Goal: Check status: Check status

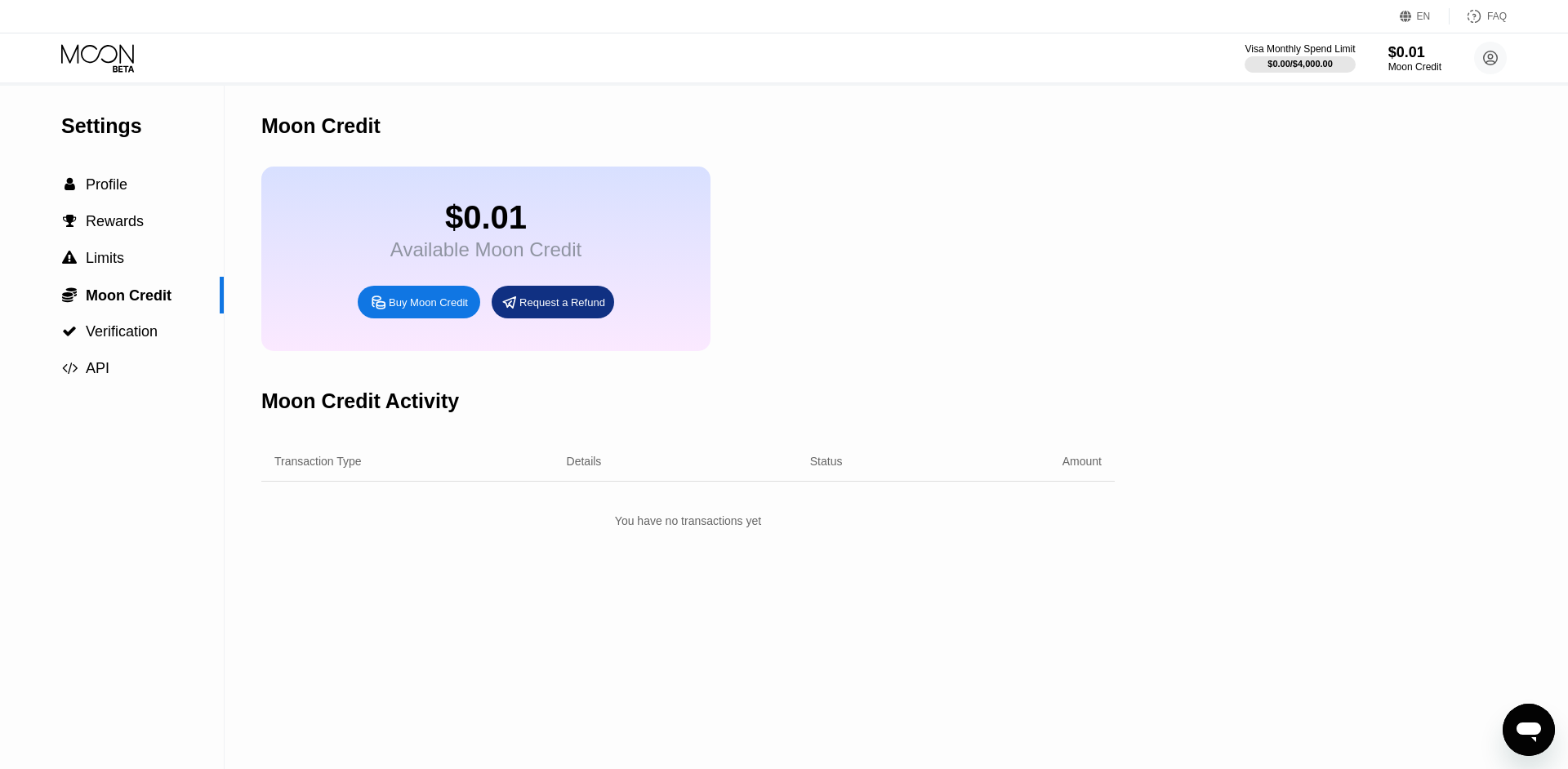
click at [111, 49] on icon at bounding box center [99, 58] width 76 height 28
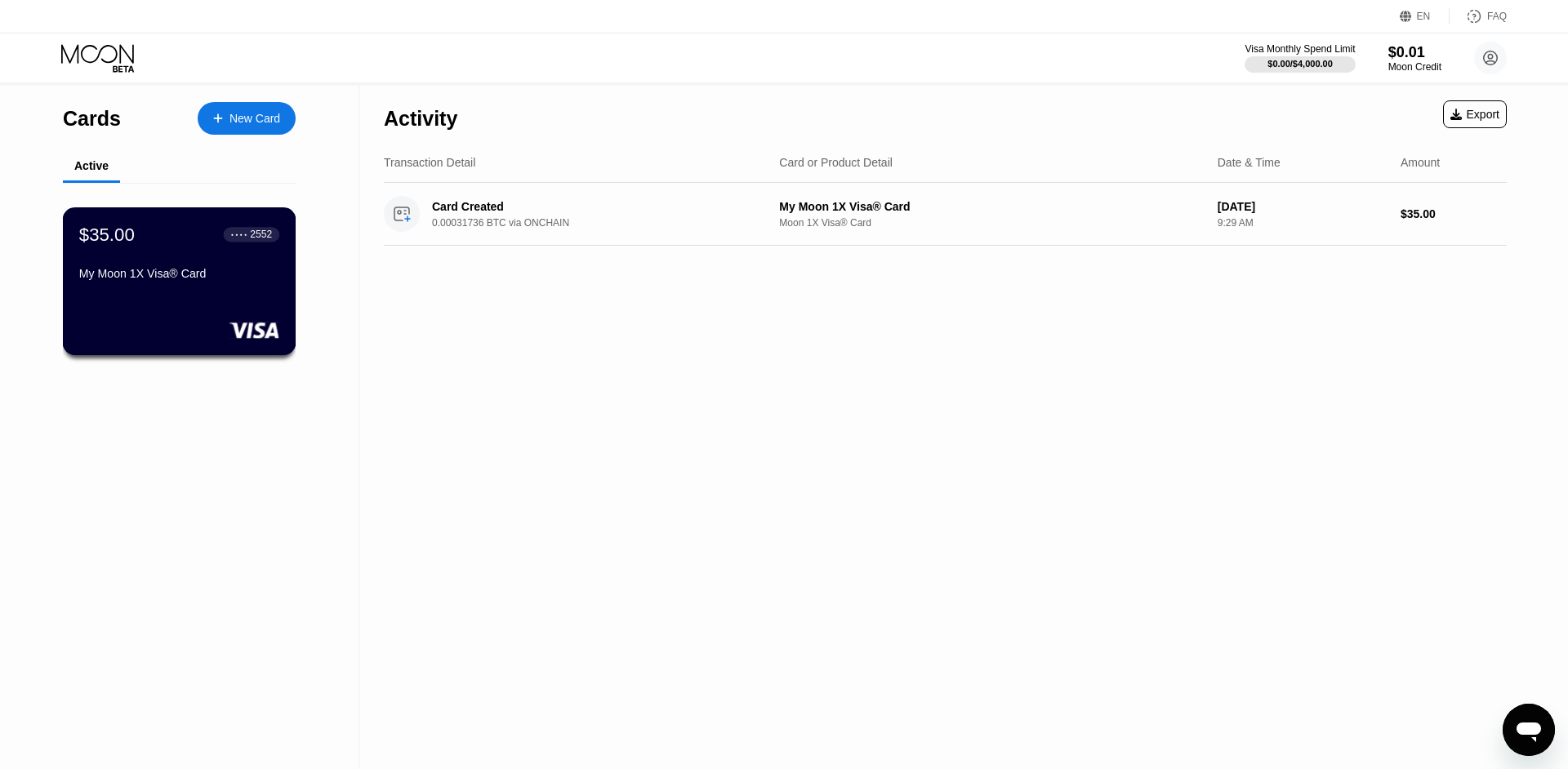
click at [215, 268] on div "$35.00 ● ● ● ● 2552 My Moon 1X Visa® Card" at bounding box center [179, 255] width 200 height 63
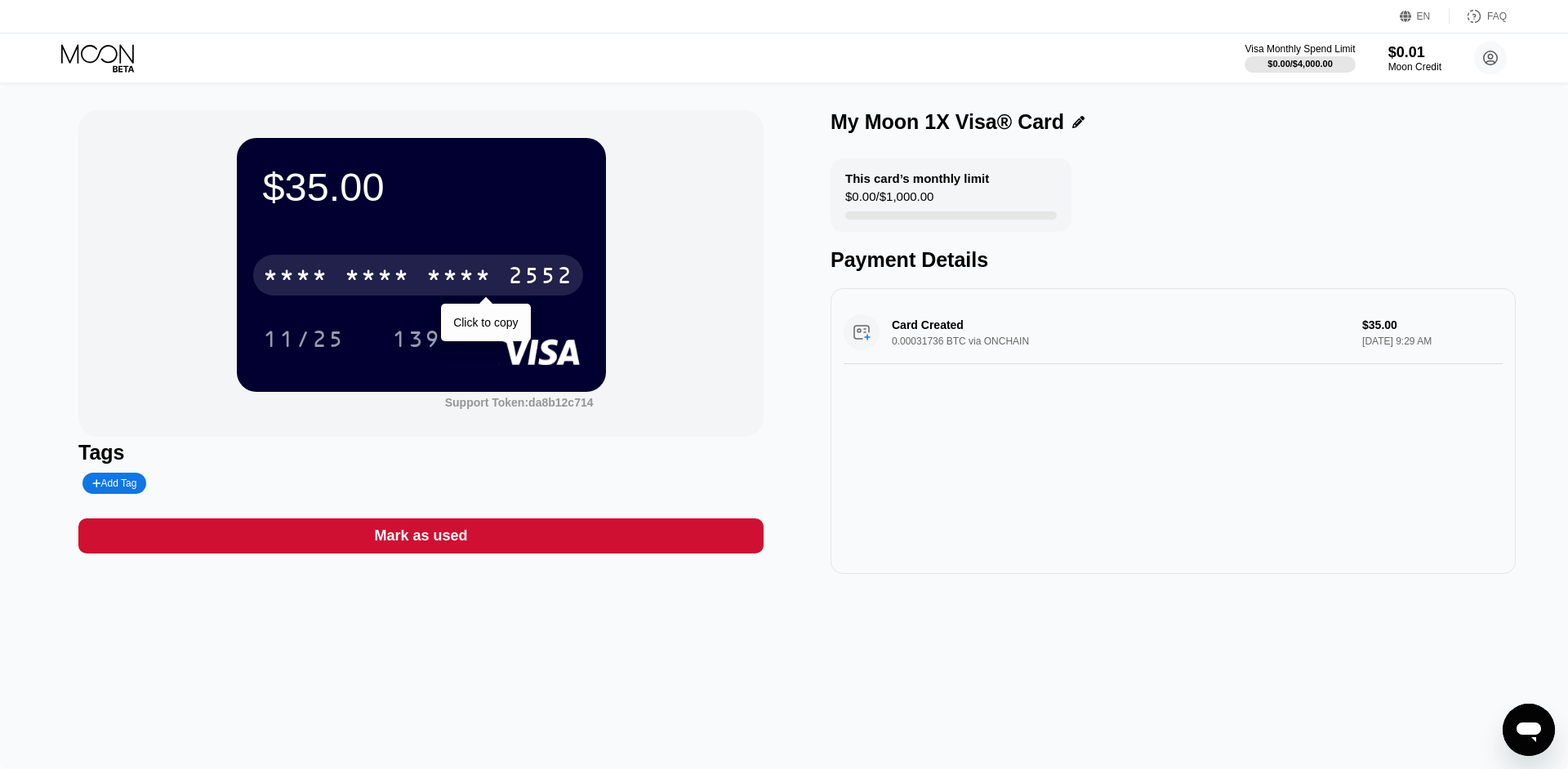
click at [453, 272] on div "* * * *" at bounding box center [458, 277] width 66 height 26
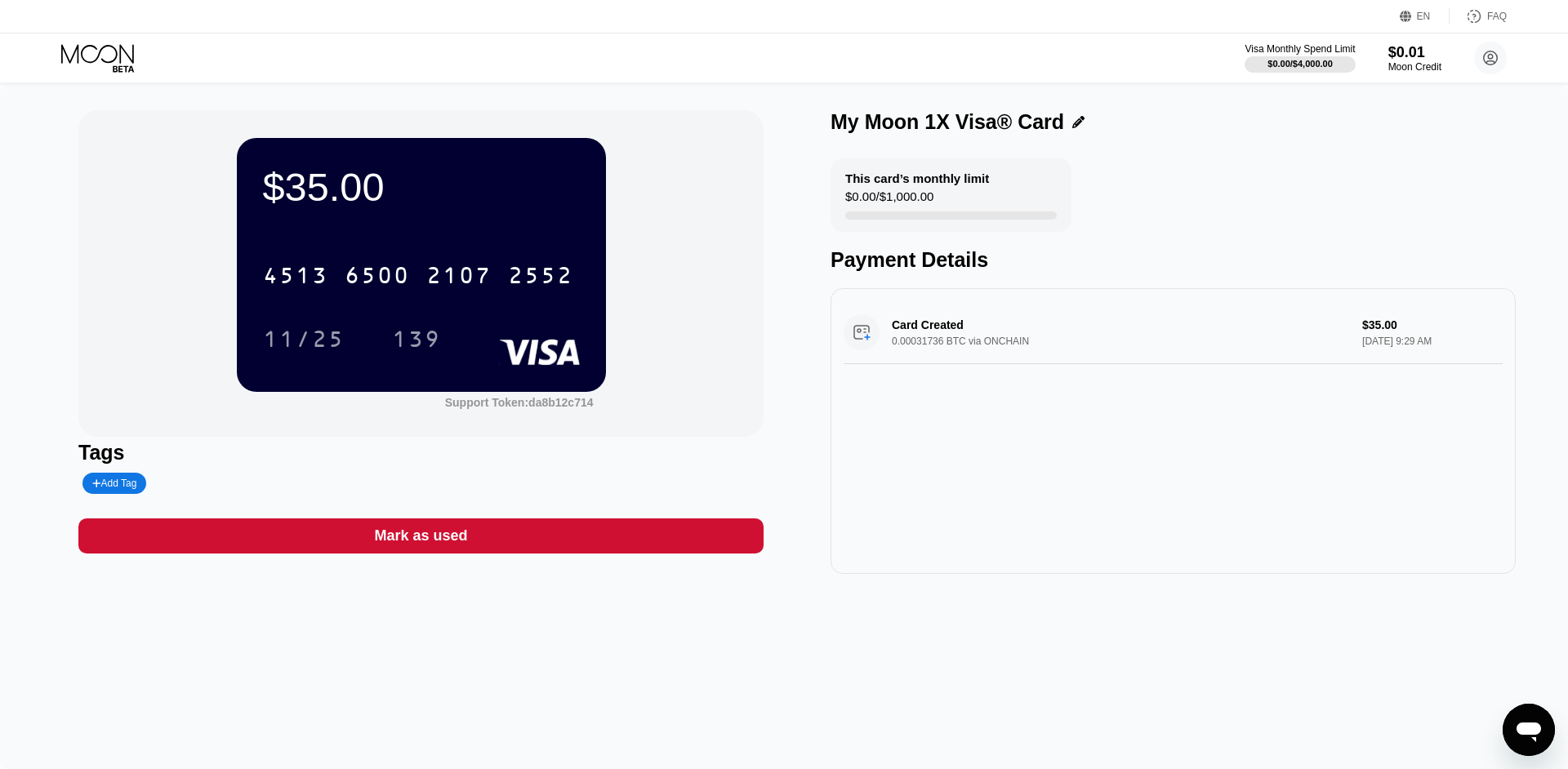
click at [98, 57] on icon at bounding box center [97, 53] width 72 height 19
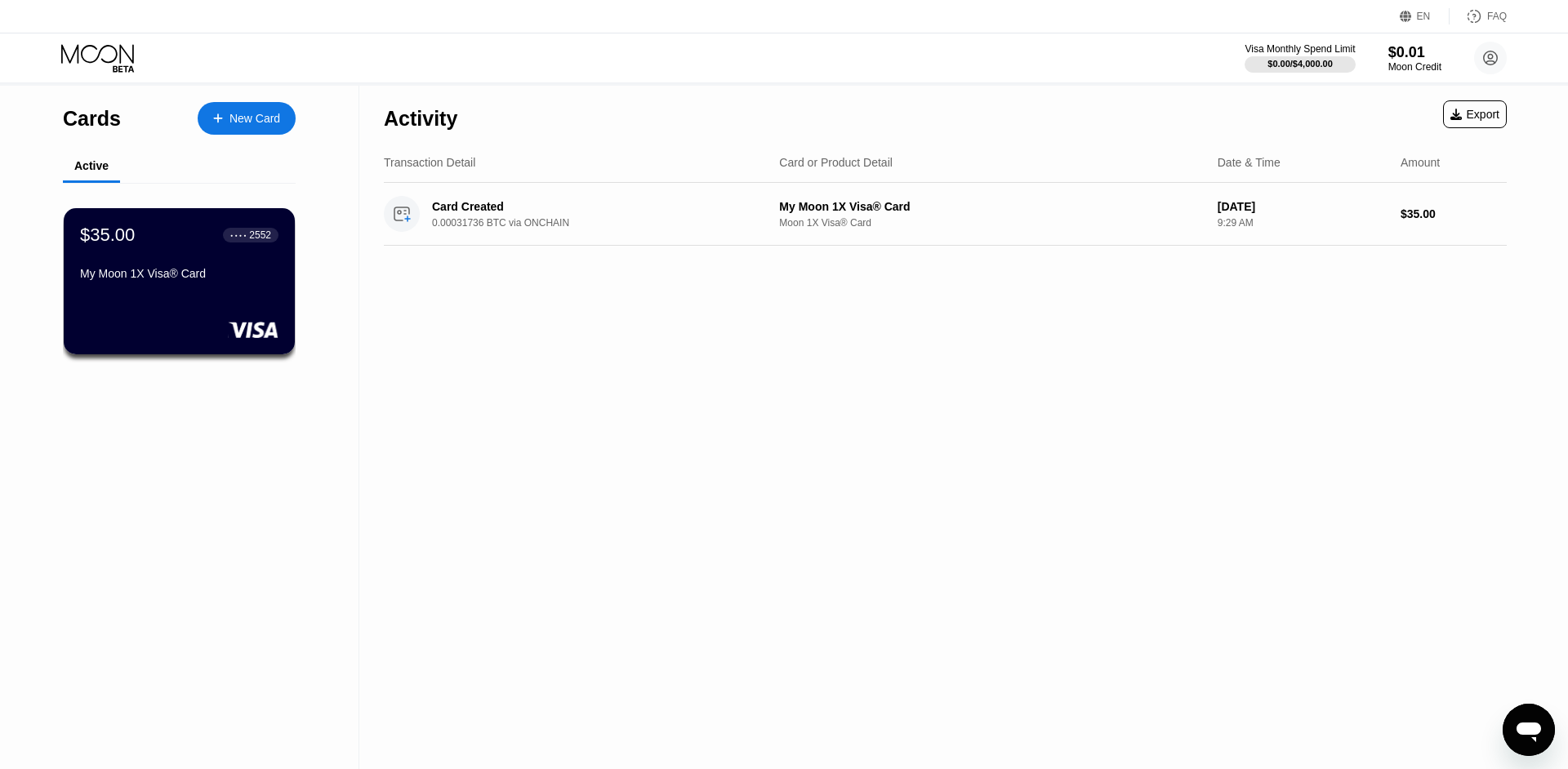
click at [771, 380] on div "Activity Export Transaction Detail Card or Product Detail Date & Time Amount Ca…" at bounding box center [945, 427] width 1172 height 683
drag, startPoint x: 744, startPoint y: 372, endPoint x: 680, endPoint y: 126, distance: 254.2
click at [680, 126] on div "Activity Export Transaction Detail Card or Product Detail Date & Time Amount Ca…" at bounding box center [945, 427] width 1172 height 683
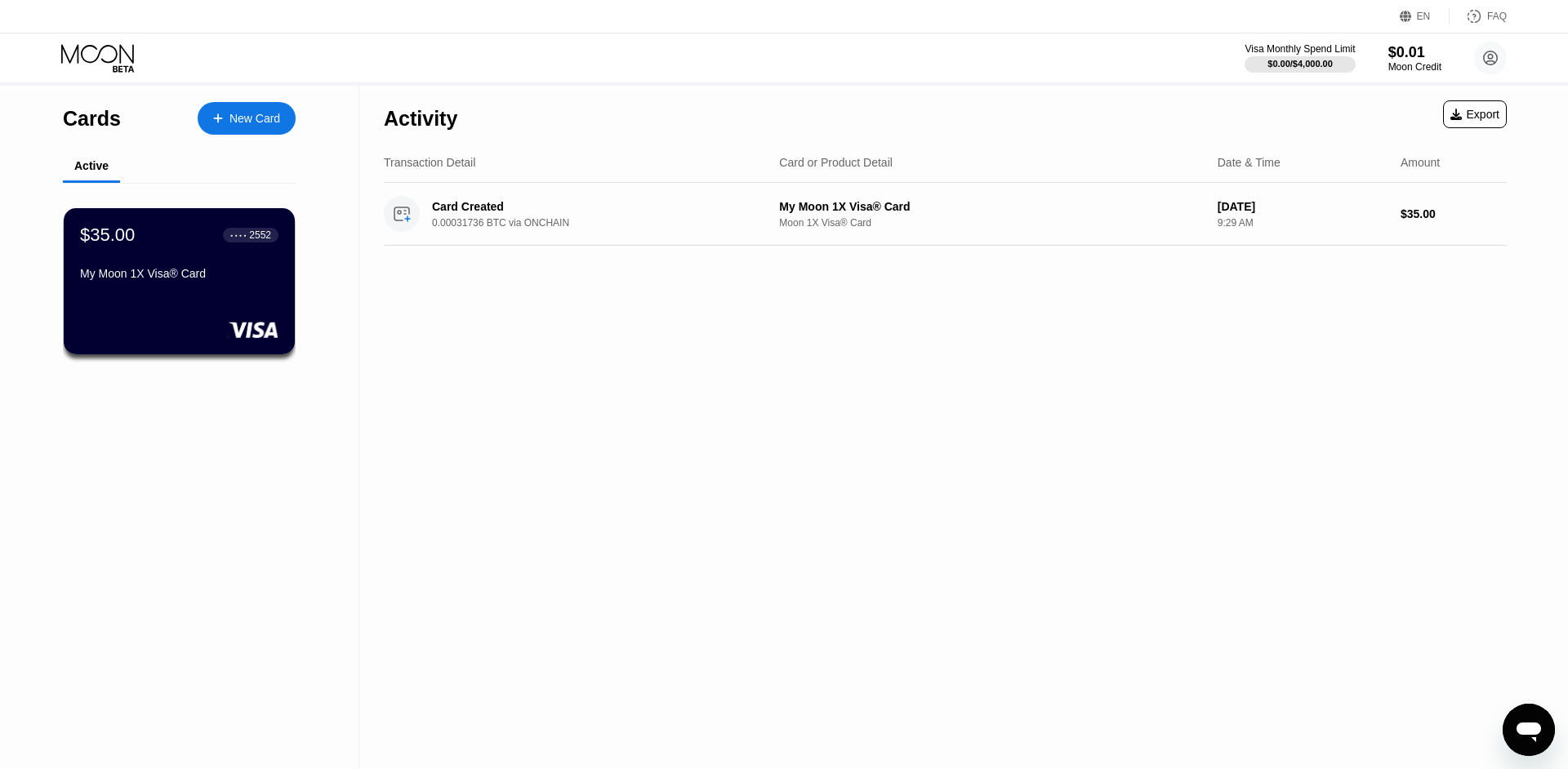
click at [604, 133] on div "Activity Export" at bounding box center [945, 114] width 1123 height 57
click at [407, 133] on div "Activity" at bounding box center [420, 114] width 73 height 57
click at [411, 126] on div "Activity" at bounding box center [420, 119] width 73 height 23
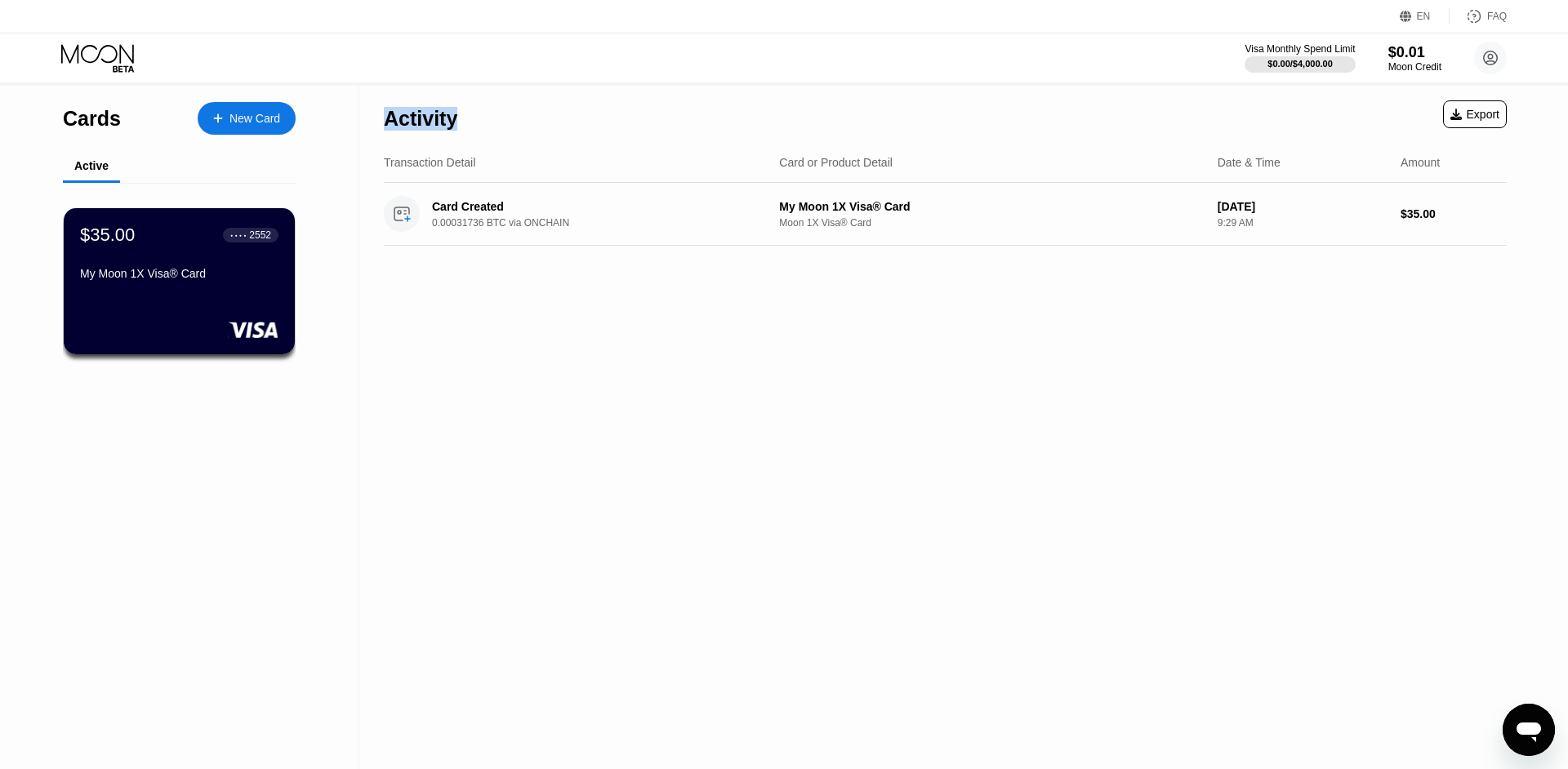
click at [570, 126] on div "Activity Export" at bounding box center [945, 114] width 1123 height 57
click at [527, 116] on div "Activity Export" at bounding box center [945, 114] width 1123 height 57
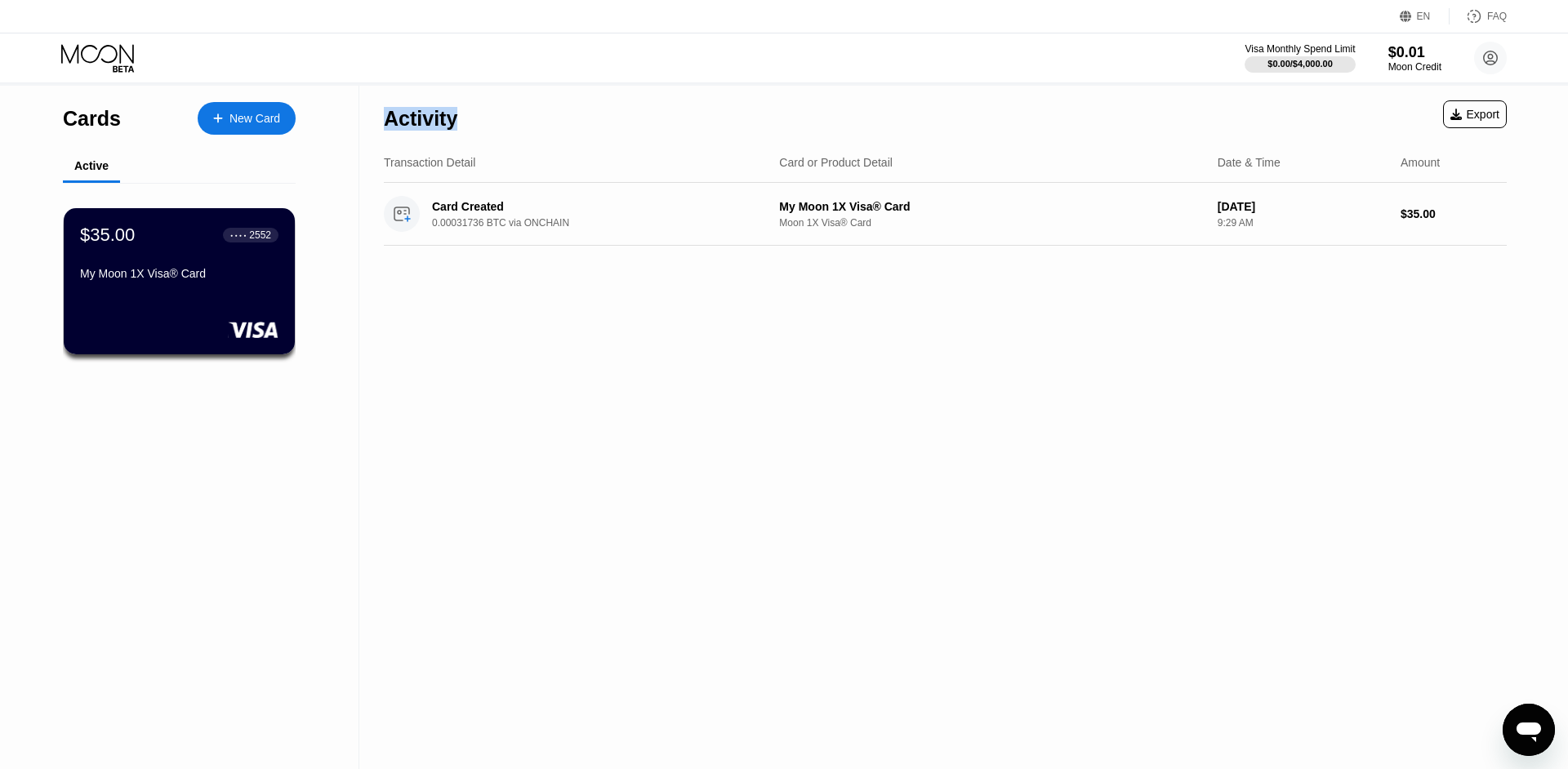
click at [527, 116] on div "Activity Export" at bounding box center [945, 114] width 1123 height 57
click at [425, 107] on div "Activity" at bounding box center [420, 119] width 73 height 23
click at [528, 121] on div "Activity Export" at bounding box center [945, 114] width 1123 height 57
click at [128, 274] on div "$35.00 ● ● ● ● 2552 My Moon 1X Visa® Card" at bounding box center [179, 255] width 200 height 63
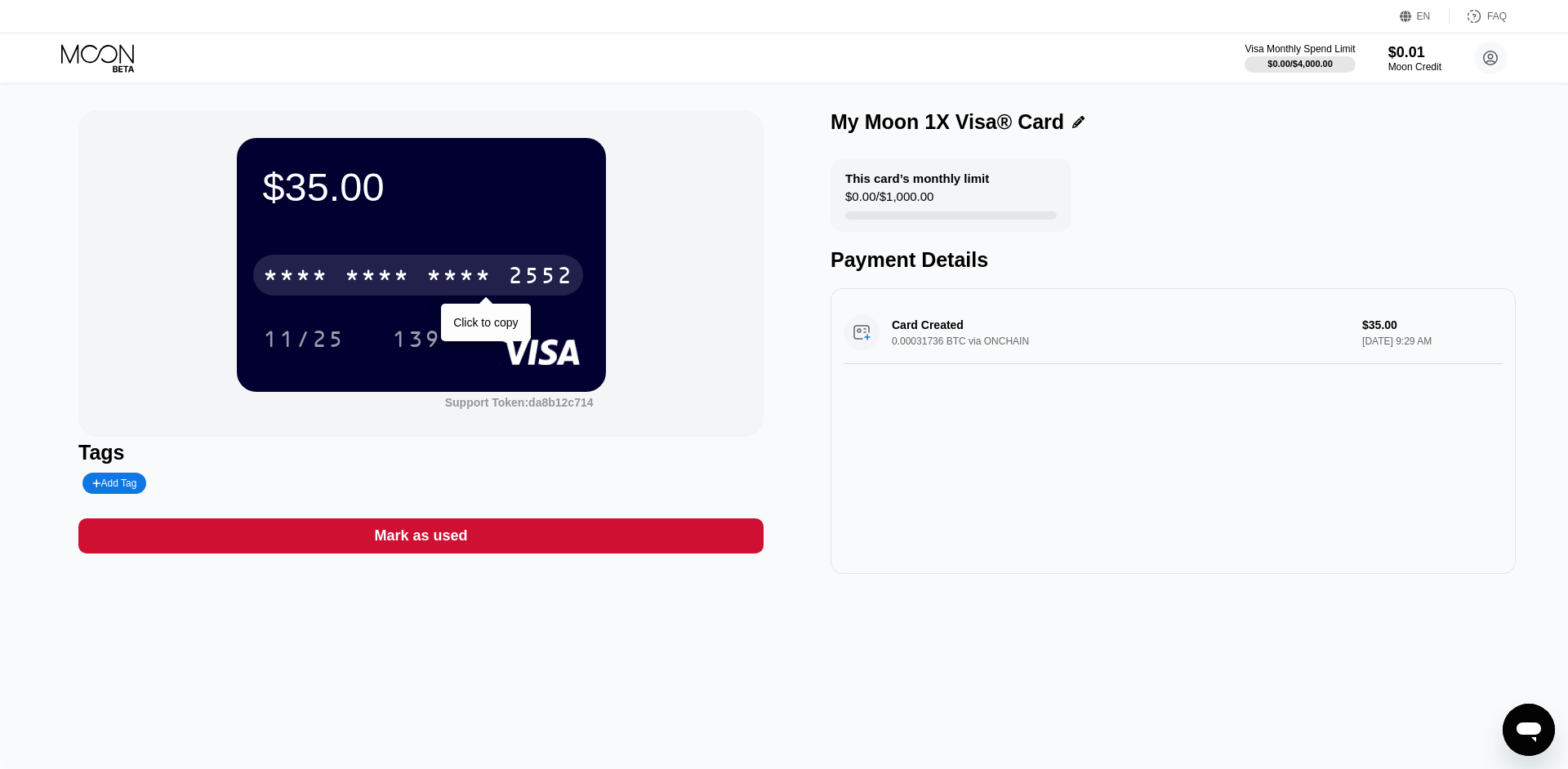
click at [432, 271] on div "* * * *" at bounding box center [458, 277] width 66 height 26
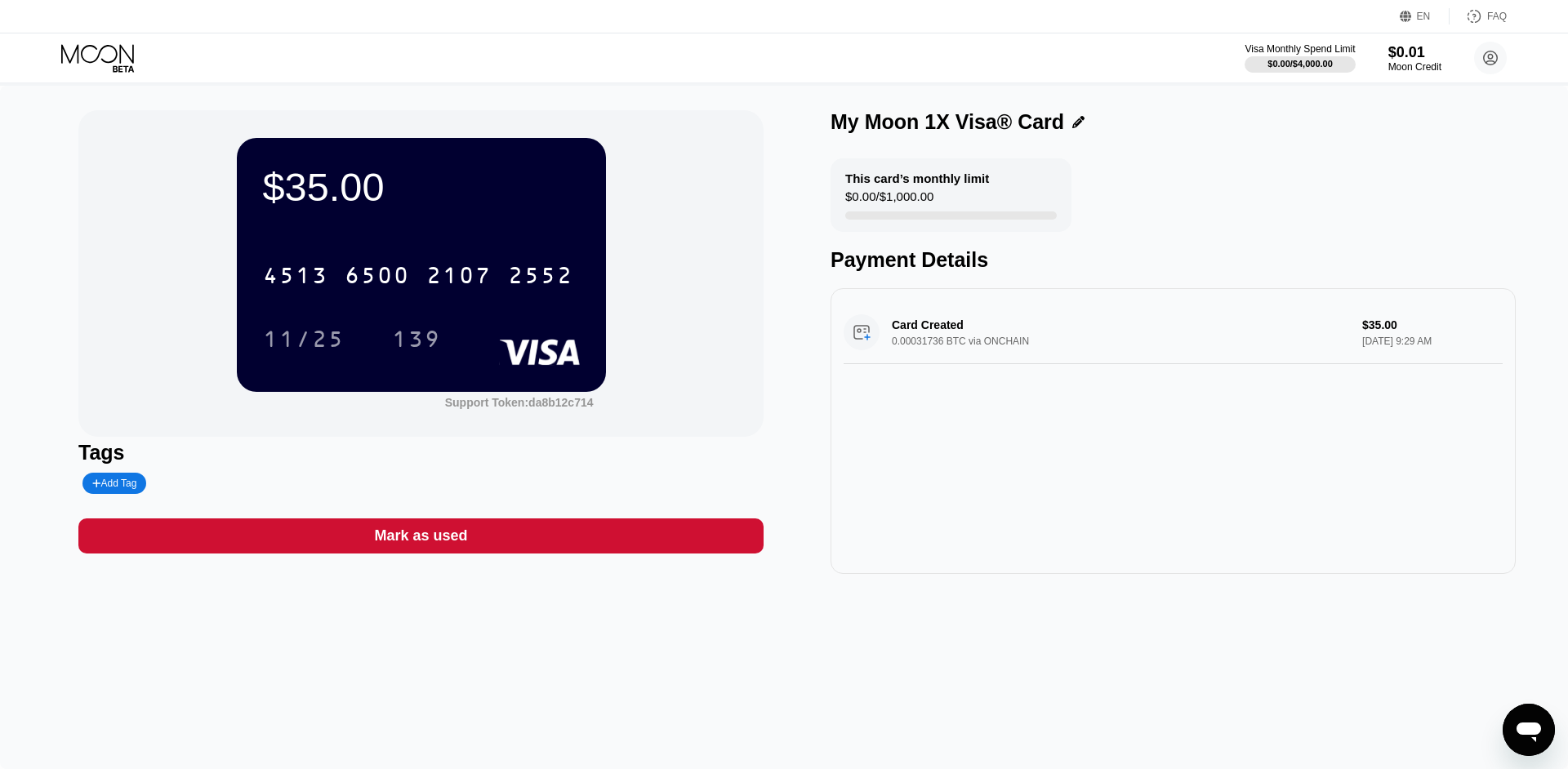
click at [96, 465] on div "Tags" at bounding box center [421, 452] width 685 height 23
click at [94, 451] on div "Tags" at bounding box center [421, 452] width 685 height 23
drag, startPoint x: 126, startPoint y: 452, endPoint x: 140, endPoint y: 452, distance: 14.0
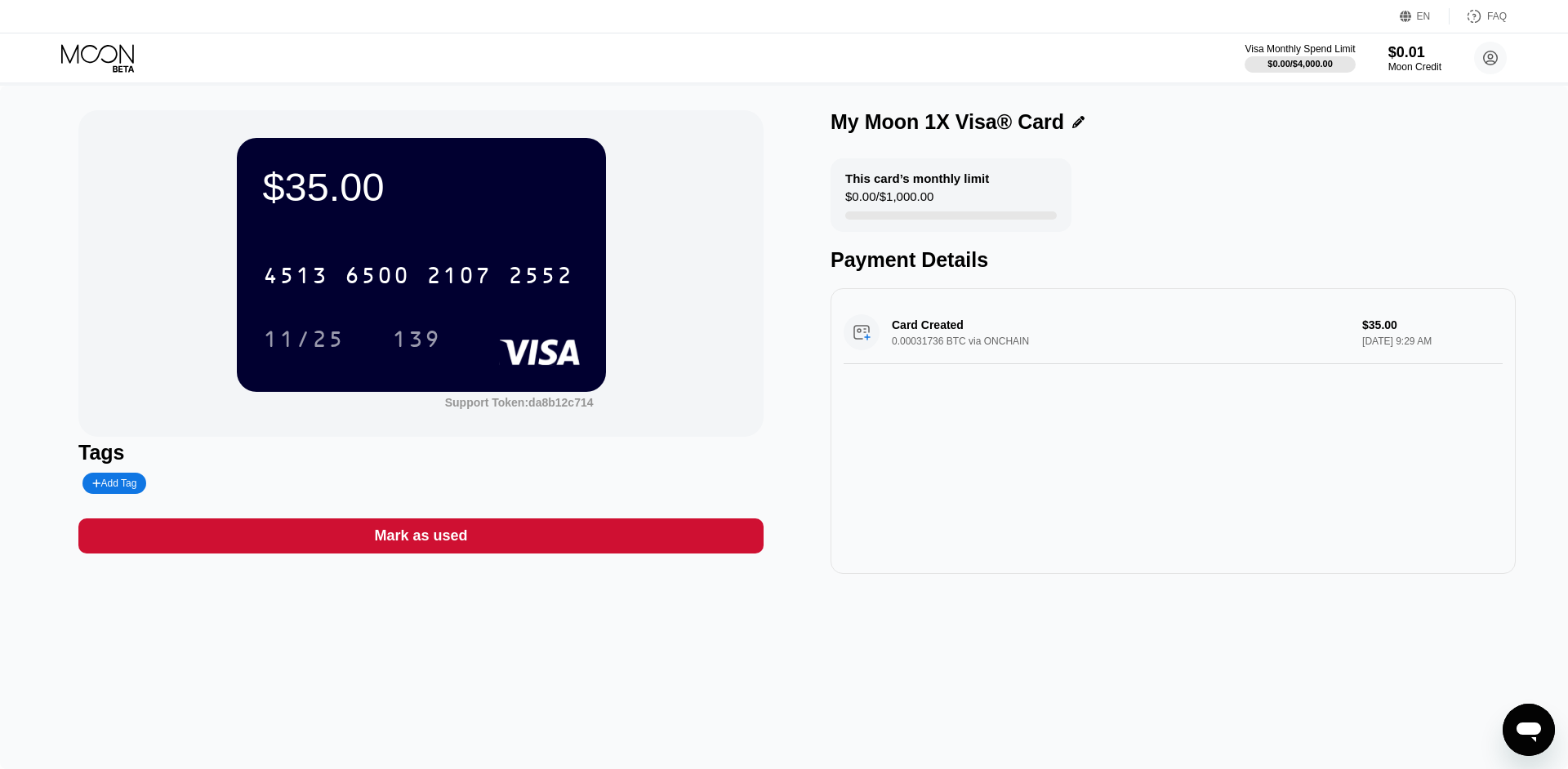
click at [140, 452] on div "Tags" at bounding box center [421, 452] width 685 height 23
click at [164, 450] on div "Tags" at bounding box center [421, 452] width 685 height 23
drag, startPoint x: 156, startPoint y: 451, endPoint x: 172, endPoint y: 452, distance: 16.0
click at [171, 452] on div "Tags" at bounding box center [421, 452] width 685 height 23
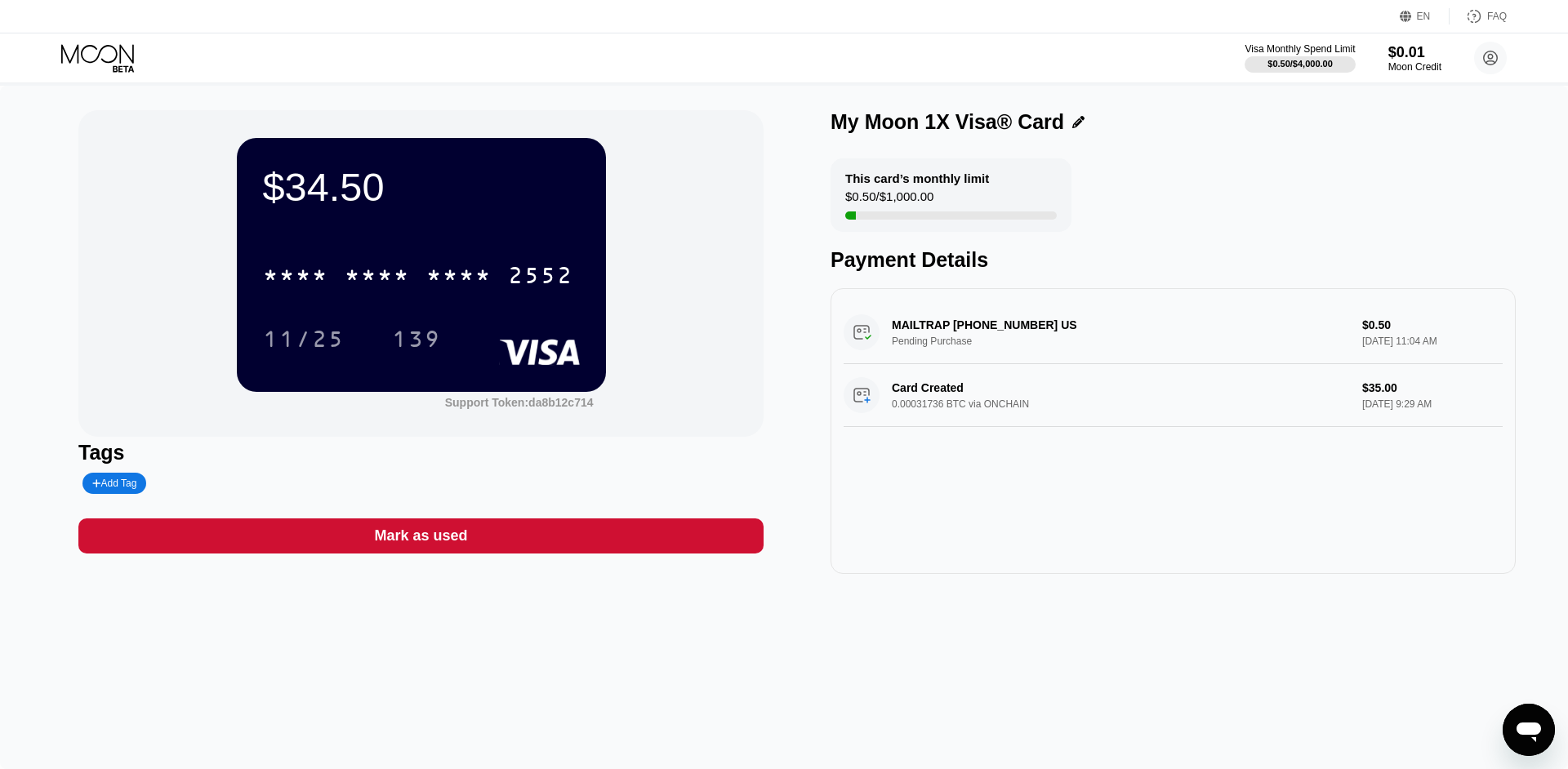
click at [370, 180] on div "$34.50" at bounding box center [421, 186] width 317 height 46
click at [364, 185] on div "$34.50" at bounding box center [421, 186] width 317 height 46
click at [289, 178] on div "$34.50" at bounding box center [421, 186] width 317 height 46
drag, startPoint x: 289, startPoint y: 178, endPoint x: 331, endPoint y: 174, distance: 42.2
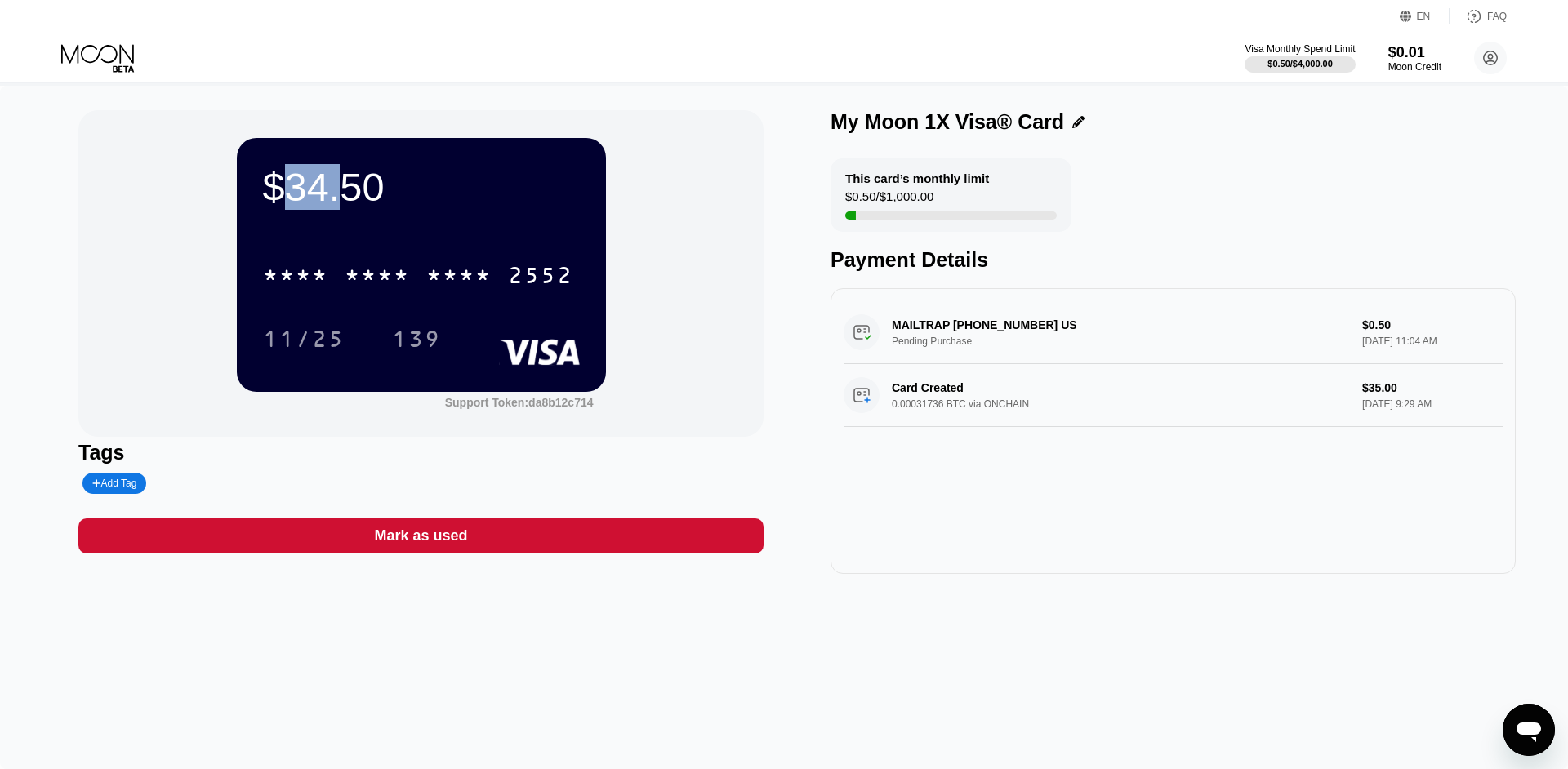
click at [331, 174] on div "$34.50" at bounding box center [421, 186] width 317 height 46
click at [346, 179] on div "$34.50" at bounding box center [421, 186] width 317 height 46
drag, startPoint x: 346, startPoint y: 179, endPoint x: 296, endPoint y: 180, distance: 50.0
click at [296, 180] on div "$34.50" at bounding box center [421, 186] width 317 height 46
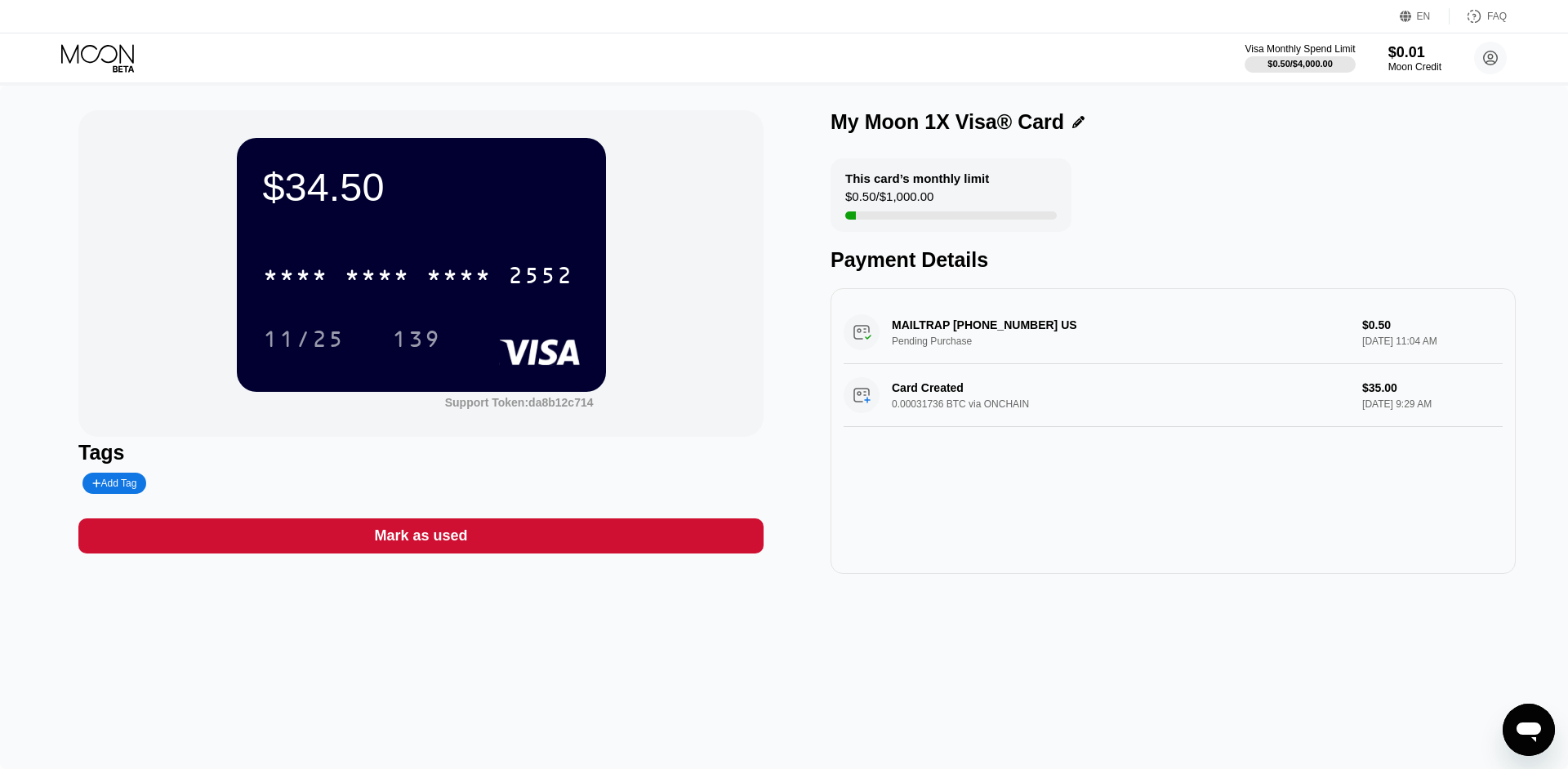
click at [433, 176] on div "$34.50" at bounding box center [421, 186] width 317 height 46
click at [314, 178] on div "$34.50" at bounding box center [421, 186] width 317 height 46
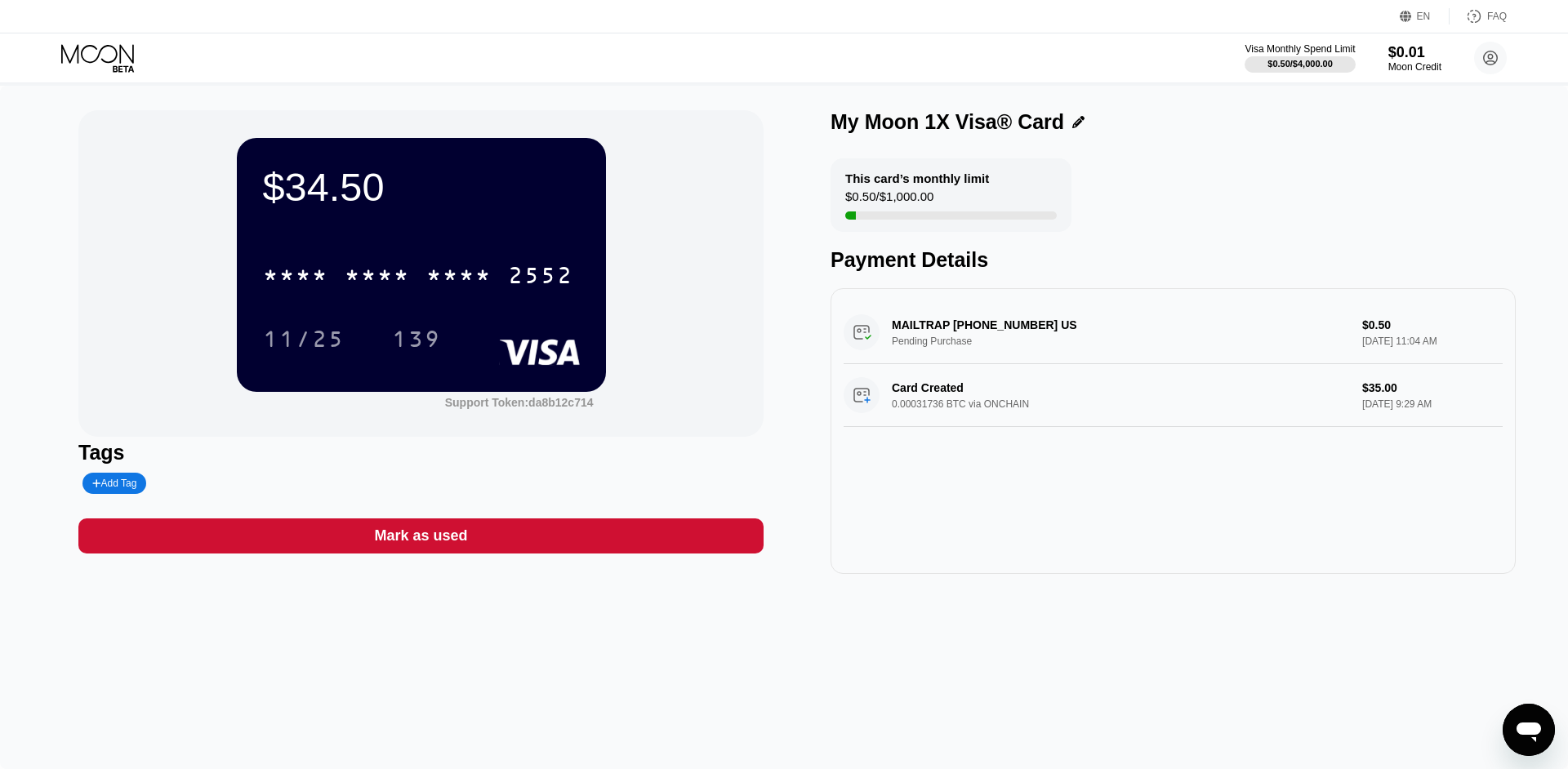
click at [314, 178] on div "$34.50" at bounding box center [421, 186] width 317 height 46
click at [341, 141] on div "$34.50 * * * * * * * * * * * * 2552 11/25 139" at bounding box center [422, 264] width 369 height 253
click at [332, 189] on div "$34.50" at bounding box center [421, 186] width 317 height 46
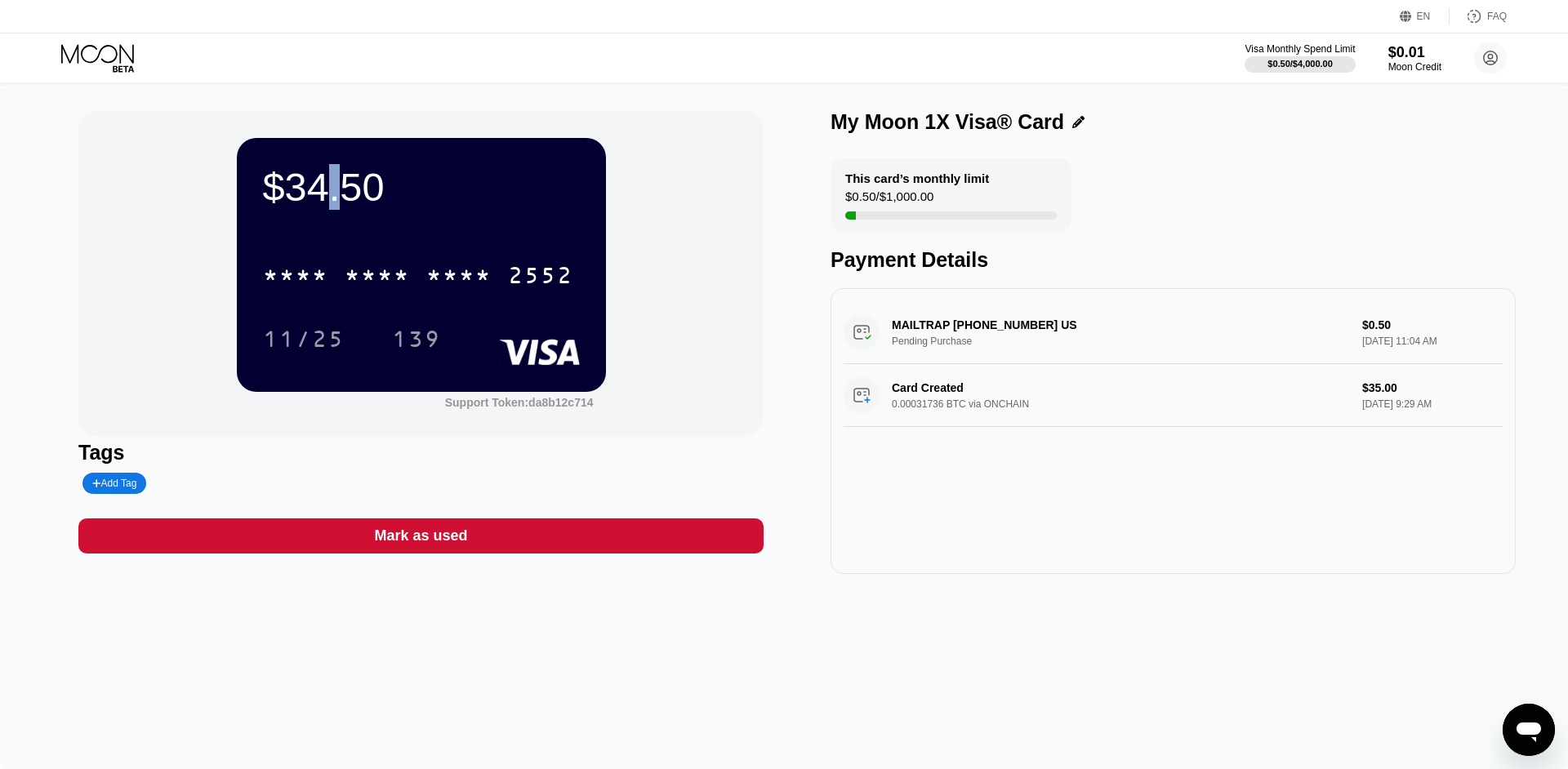
click at [332, 189] on div "$34.50" at bounding box center [421, 186] width 317 height 46
click at [915, 207] on div "$0.50 / $1,000.00" at bounding box center [889, 200] width 88 height 22
click at [914, 207] on div "$0.50 / $1,000.00" at bounding box center [889, 200] width 88 height 22
drag, startPoint x: 906, startPoint y: 203, endPoint x: 917, endPoint y: 205, distance: 11.2
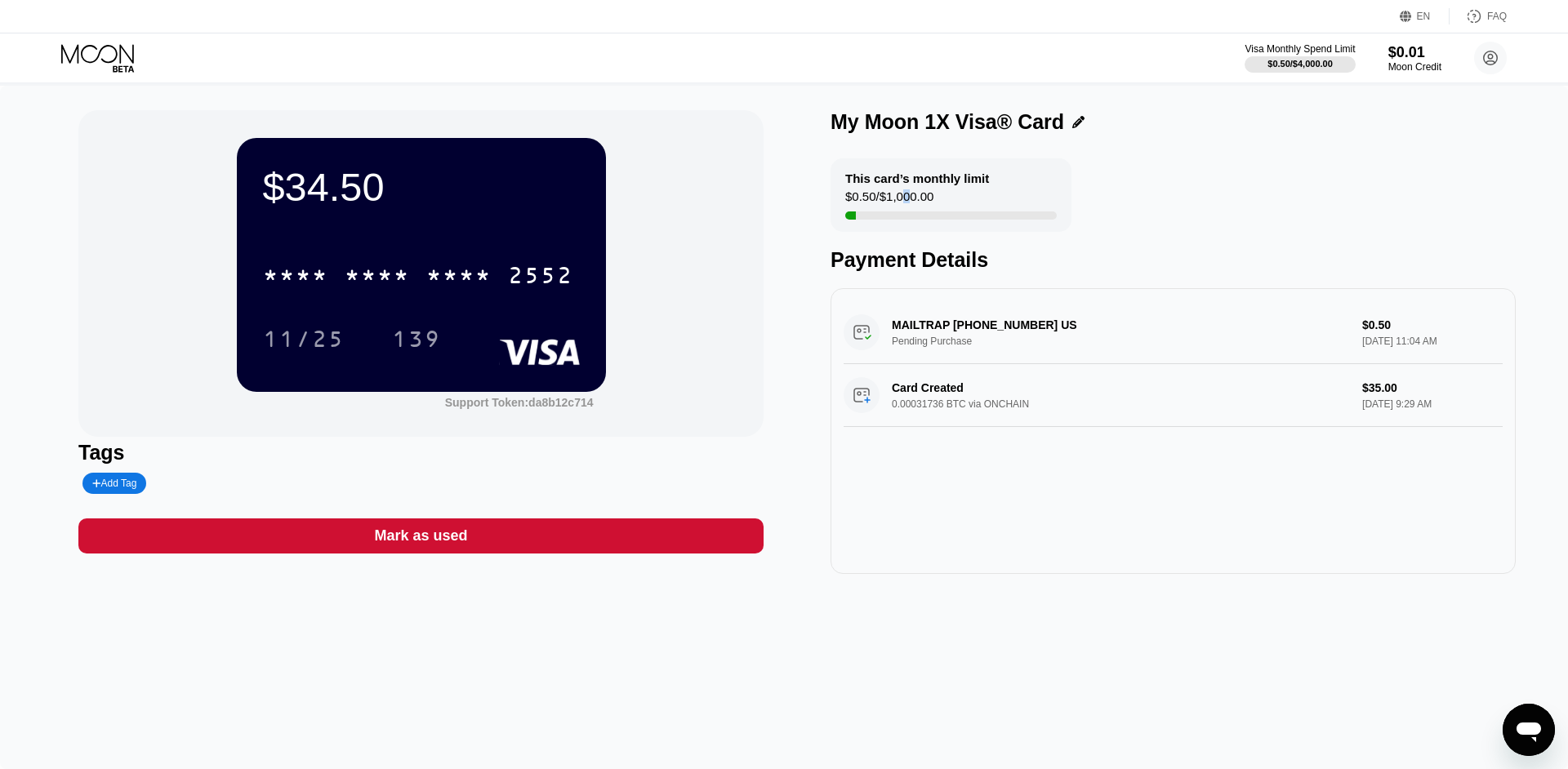
click at [917, 205] on div "$0.50 / $1,000.00" at bounding box center [889, 200] width 88 height 22
click at [955, 202] on div "This card’s monthly limit $0.50 / $1,000.00" at bounding box center [951, 195] width 241 height 73
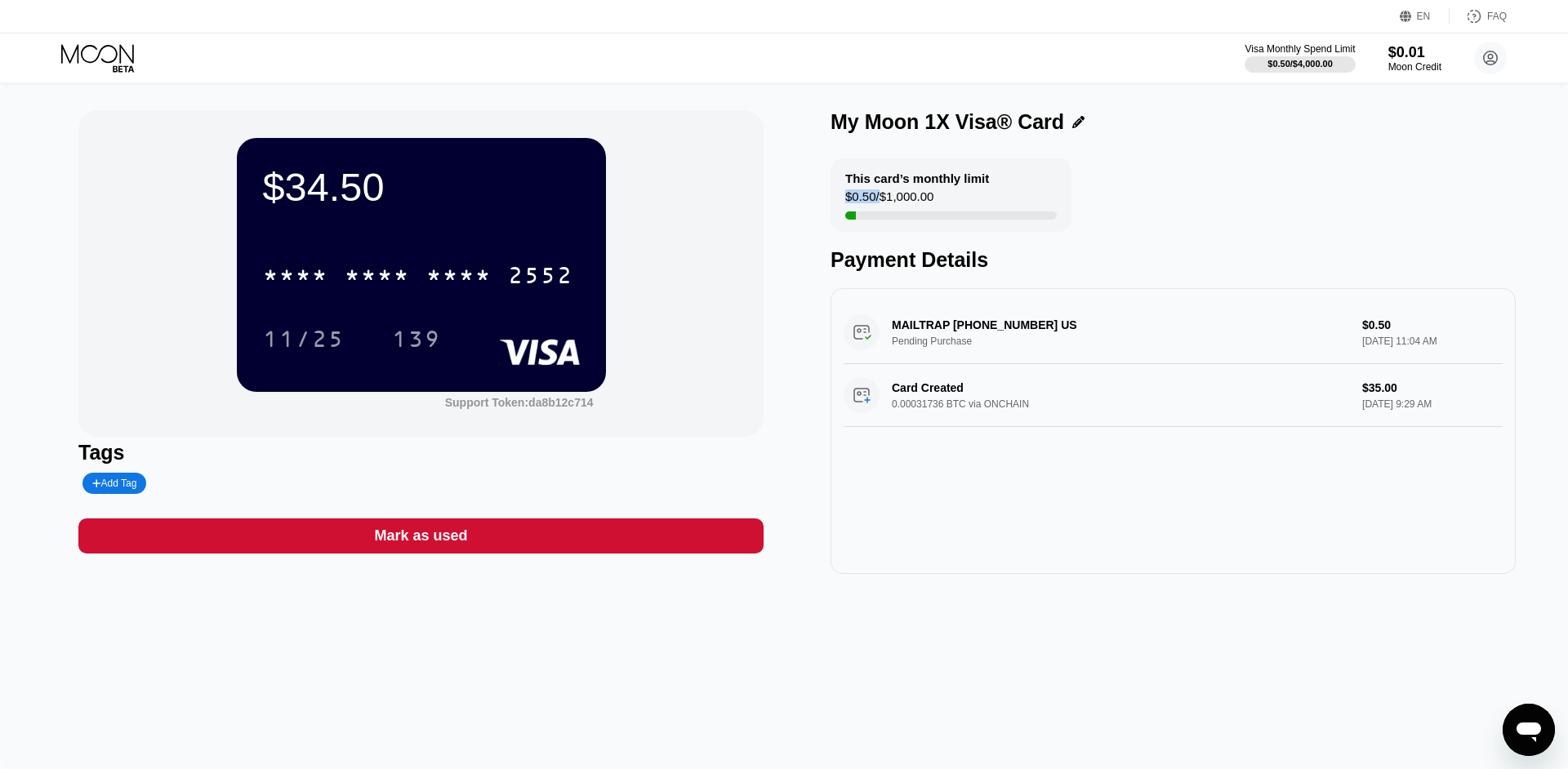
click at [955, 202] on div "This card’s monthly limit $0.50 / $1,000.00" at bounding box center [951, 195] width 241 height 73
click at [932, 202] on div "$0.50 / $1,000.00" at bounding box center [889, 200] width 88 height 22
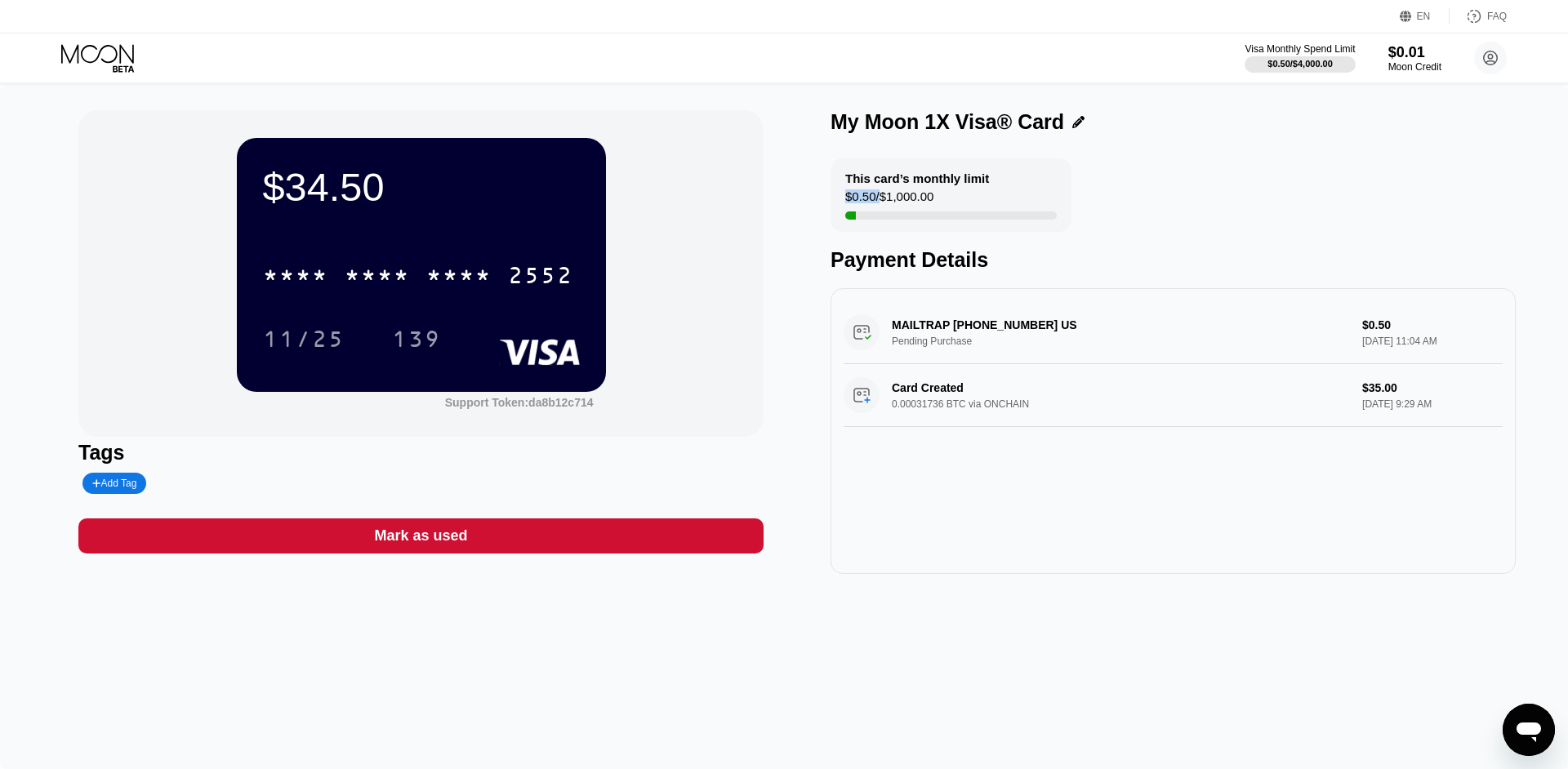
click at [1191, 195] on div "This card’s monthly limit $0.50 / $1,000.00 Payment Details" at bounding box center [1173, 214] width 685 height 113
click at [1064, 195] on div "This card’s monthly limit $0.50 / $1,000.00" at bounding box center [951, 195] width 241 height 73
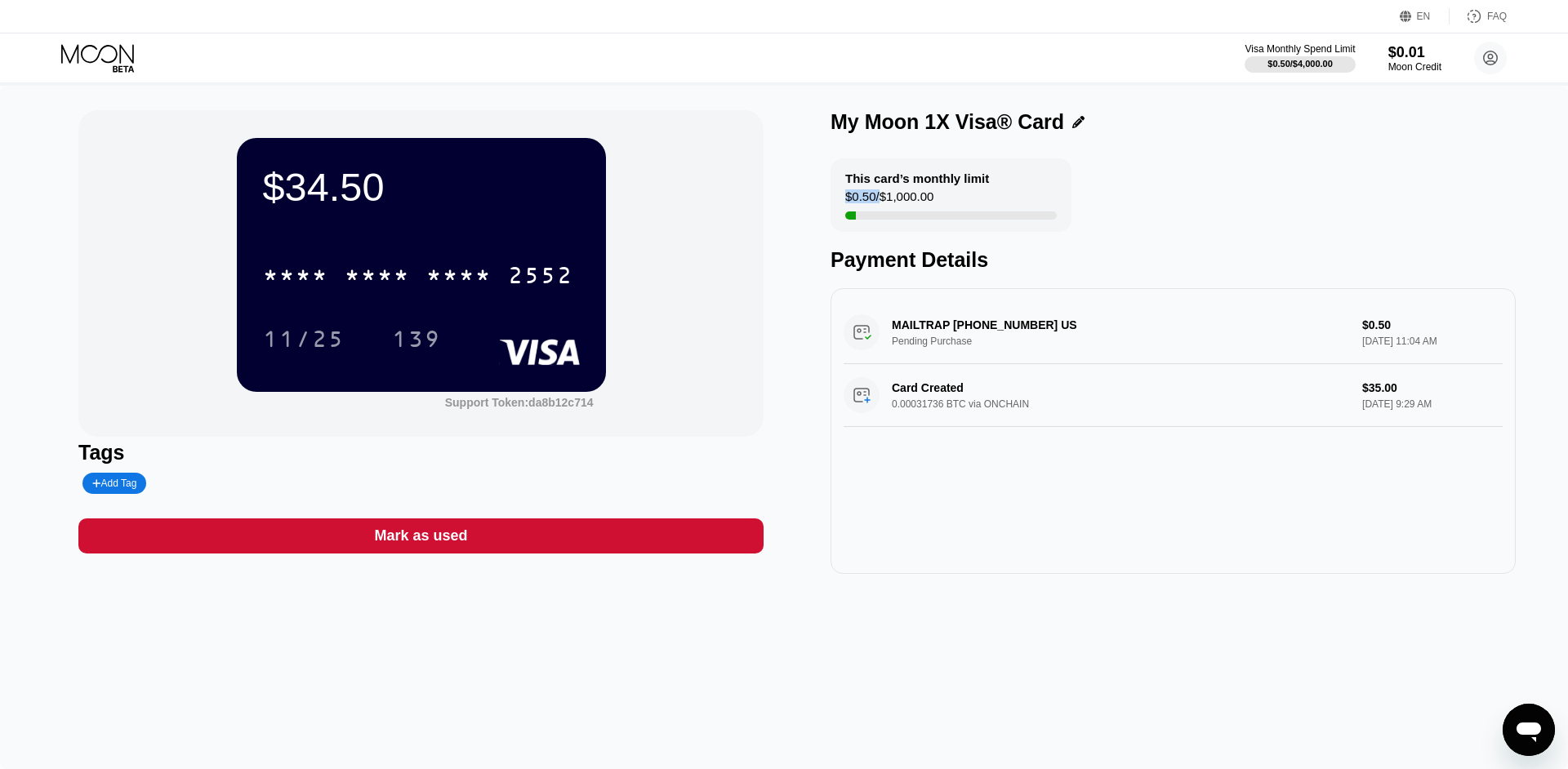
click at [1036, 200] on div "This card’s monthly limit $0.50 / $1,000.00" at bounding box center [951, 195] width 241 height 73
click at [908, 198] on div "$0.50 / $1,000.00" at bounding box center [889, 200] width 88 height 22
click at [1016, 205] on div "This card’s monthly limit $0.50 / $1,000.00" at bounding box center [951, 195] width 241 height 73
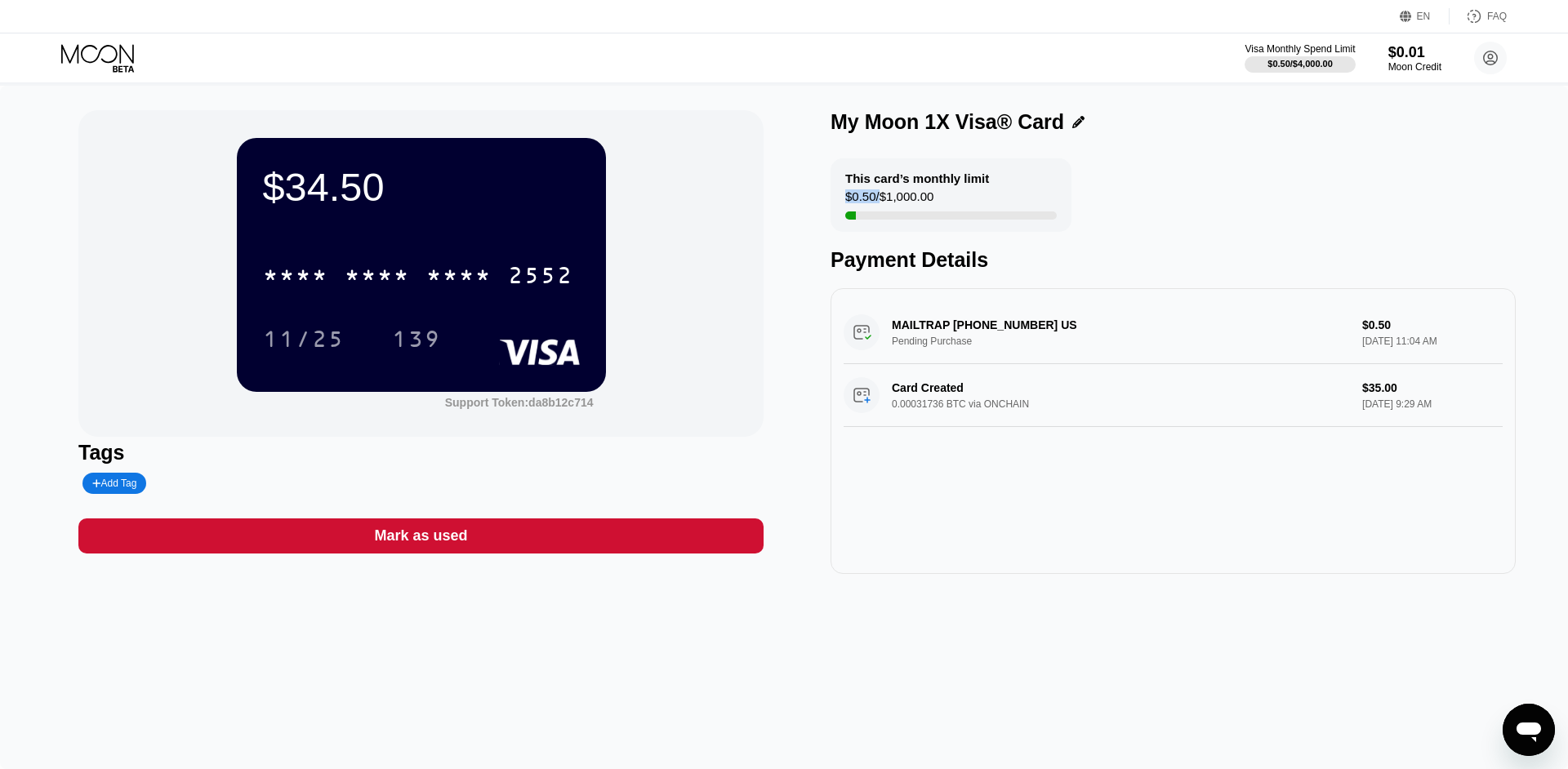
click at [965, 214] on div "This card’s monthly limit $0.50 / $1,000.00" at bounding box center [951, 195] width 241 height 73
click at [935, 205] on div "This card’s monthly limit $0.50 / $1,000.00" at bounding box center [951, 195] width 241 height 73
click at [917, 193] on div "This card’s monthly limit $0.50 / $1,000.00" at bounding box center [951, 195] width 241 height 73
click at [899, 198] on div "$0.50 / $1,000.00" at bounding box center [889, 200] width 88 height 22
click at [838, 203] on div "This card’s monthly limit $0.50 / $1,000.00" at bounding box center [951, 195] width 241 height 73
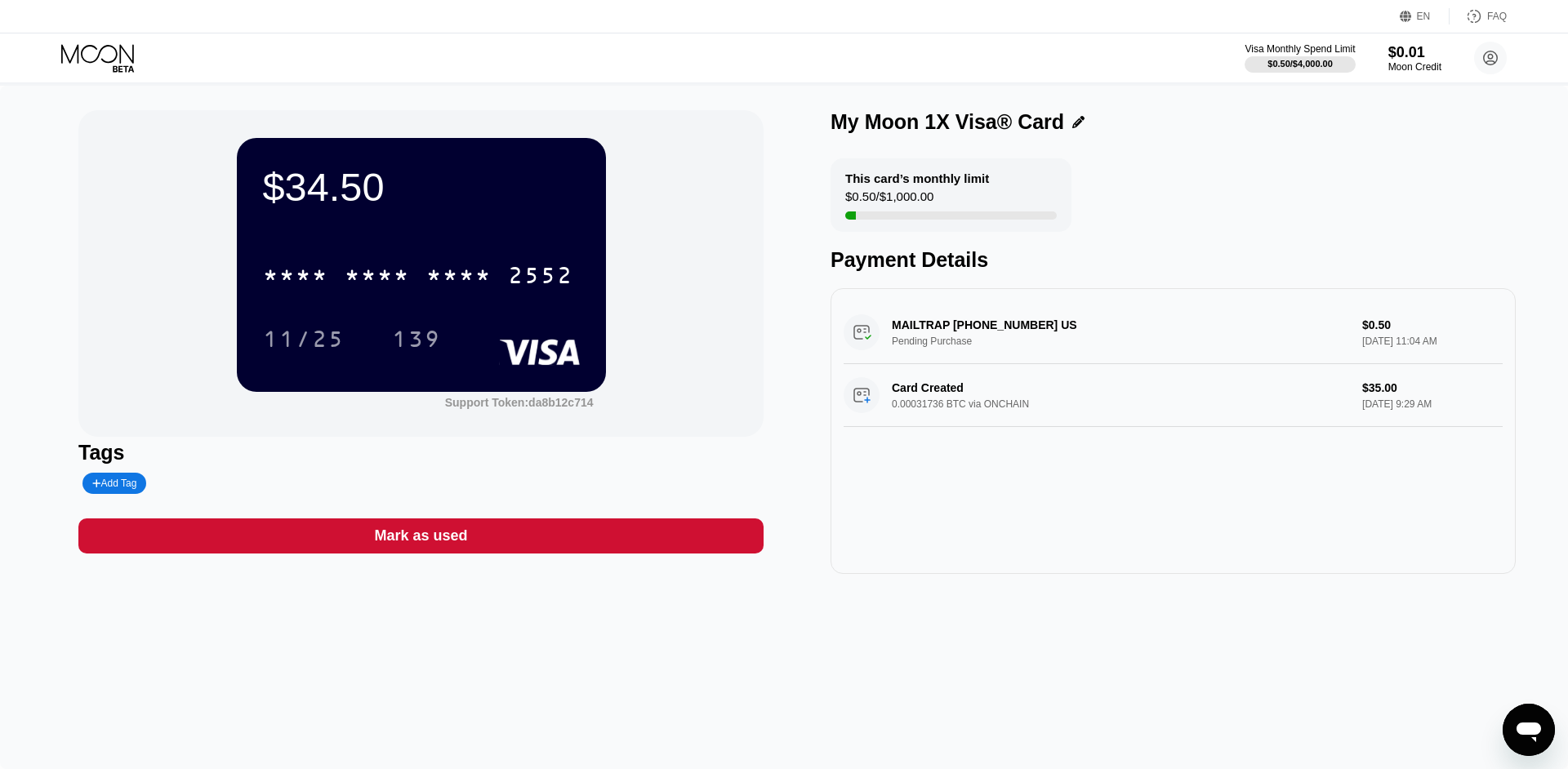
click at [838, 203] on div "This card’s monthly limit $0.50 / $1,000.00" at bounding box center [951, 195] width 241 height 73
click at [847, 204] on div "$0.50 / $1,000.00" at bounding box center [889, 200] width 88 height 22
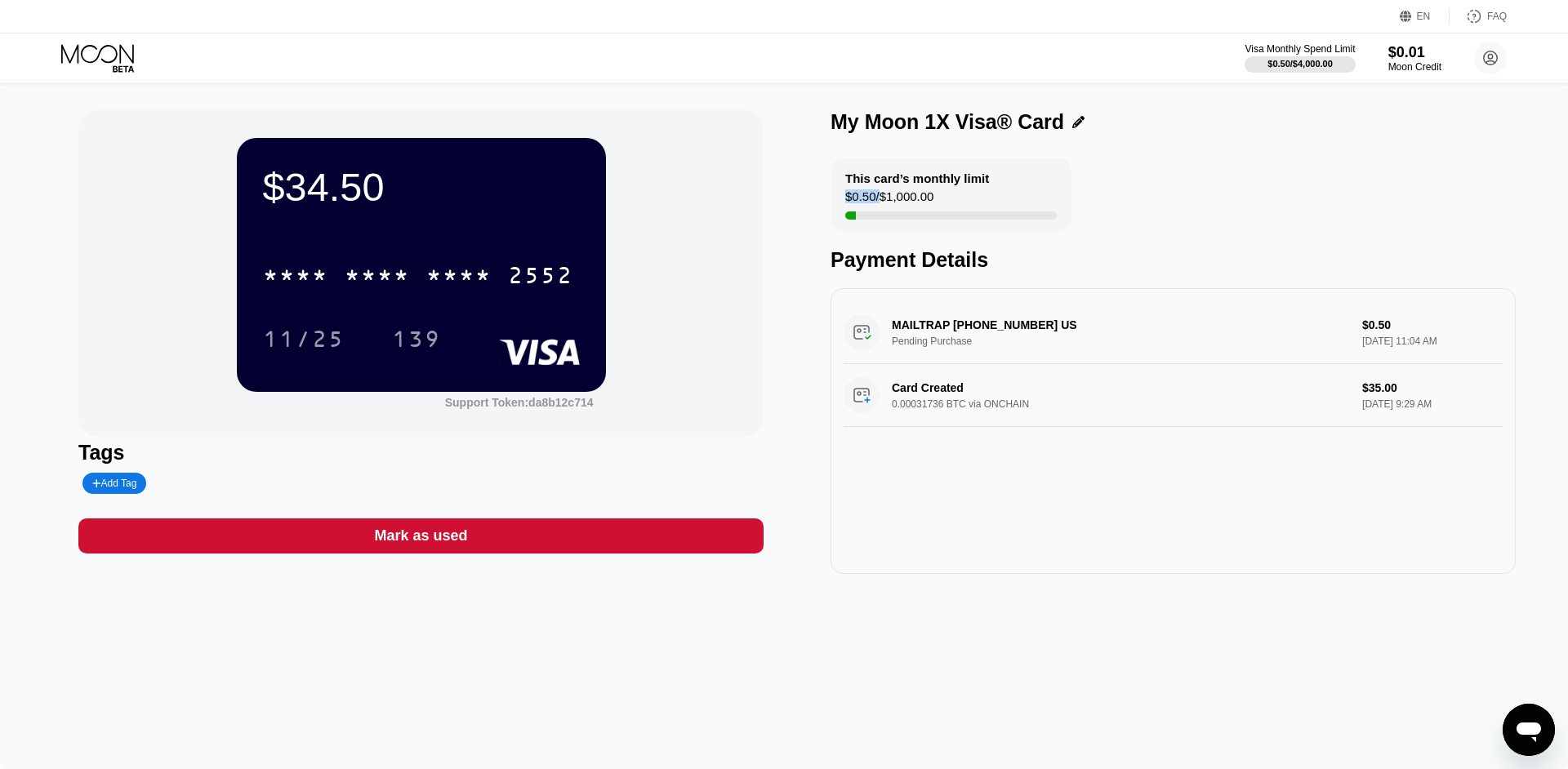
click at [1184, 299] on div "MAILTRAP +19519006915 US Pending Purchase $0.50 Sep 20, 2025 11:04 AM Card Crea…" at bounding box center [1173, 431] width 685 height 286
click at [1125, 481] on div "MAILTRAP +19519006915 US Pending Purchase $0.50 Sep 20, 2025 11:04 AM Card Crea…" at bounding box center [1173, 431] width 685 height 286
click at [913, 210] on div "$0.50 / $1,000.00" at bounding box center [889, 200] width 88 height 22
